Goal: Task Accomplishment & Management: Manage account settings

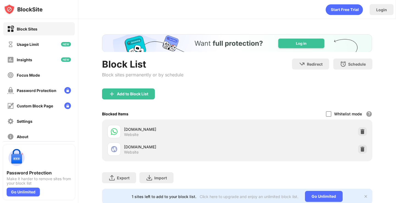
click at [150, 132] on div "[DOMAIN_NAME] Website" at bounding box center [180, 131] width 113 height 11
click at [330, 130] on div "[DOMAIN_NAME] Website" at bounding box center [236, 132] width 263 height 18
click at [34, 28] on div "Block Sites" at bounding box center [27, 29] width 21 height 5
click at [146, 95] on div "Add to Block List" at bounding box center [132, 94] width 31 height 4
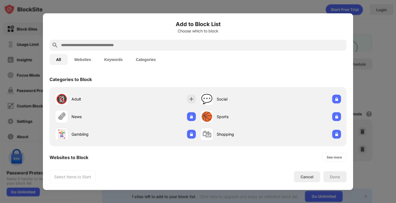
click at [80, 46] on input "text" at bounding box center [202, 45] width 284 height 7
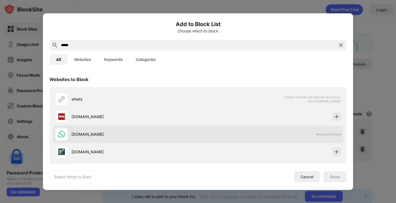
click at [99, 134] on div "[DOMAIN_NAME]" at bounding box center [134, 134] width 126 height 6
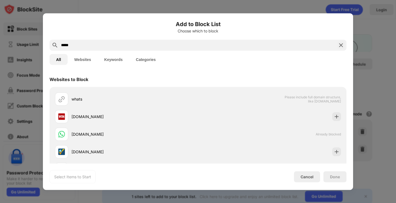
click at [107, 45] on input "*****" at bounding box center [197, 45] width 275 height 7
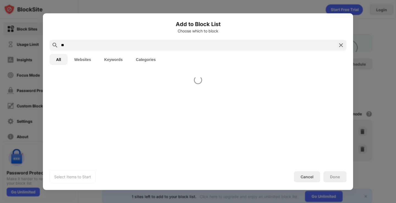
type input "*"
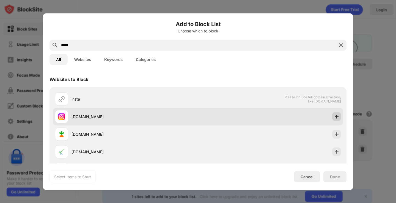
type input "*****"
click at [334, 117] on img at bounding box center [336, 116] width 5 height 5
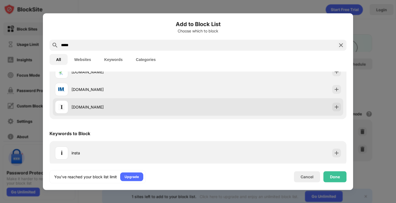
scroll to position [82, 0]
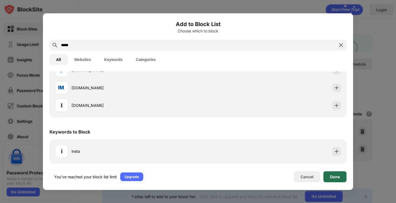
click at [334, 178] on div "Done" at bounding box center [335, 176] width 10 height 4
